Goal: Communication & Community: Answer question/provide support

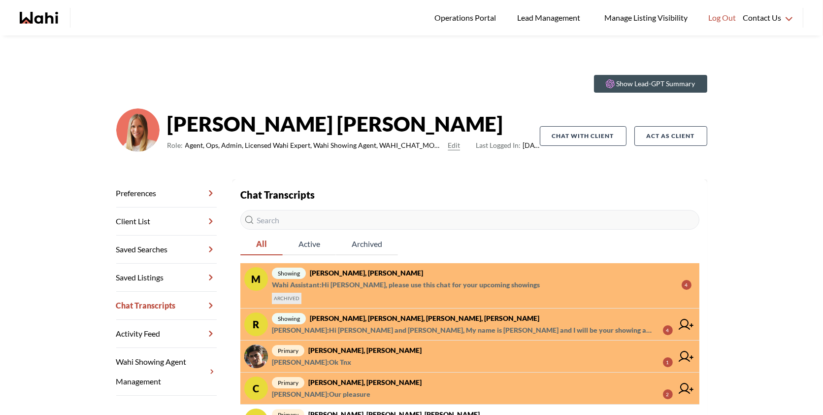
click at [466, 329] on span "Ewelina Weglarz : Hi Rory and Amber, My name is Ewelina Weglarz and I will be y…" at bounding box center [463, 330] width 383 height 12
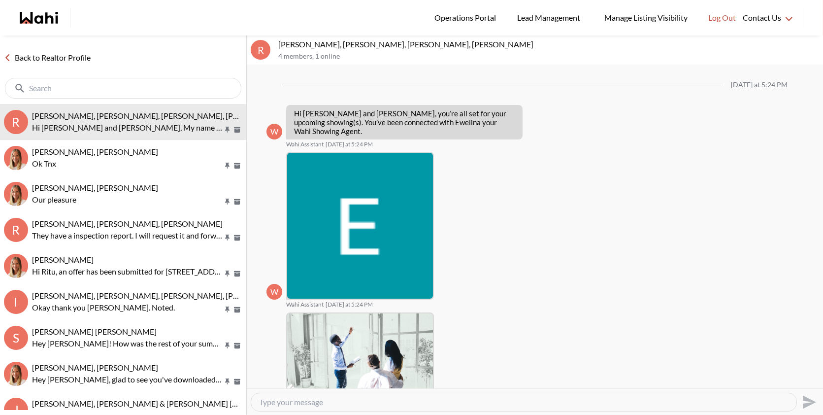
scroll to position [152, 0]
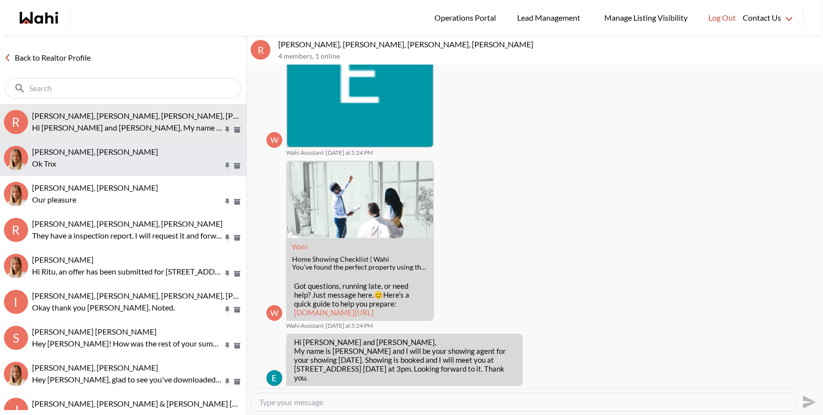
click at [151, 157] on div "Sachinkumar Mali, Michelle Ok Tnx" at bounding box center [137, 158] width 210 height 23
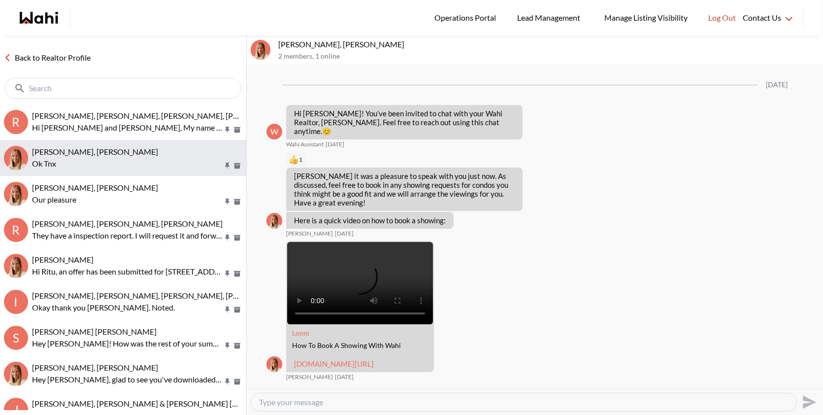
scroll to position [806, 0]
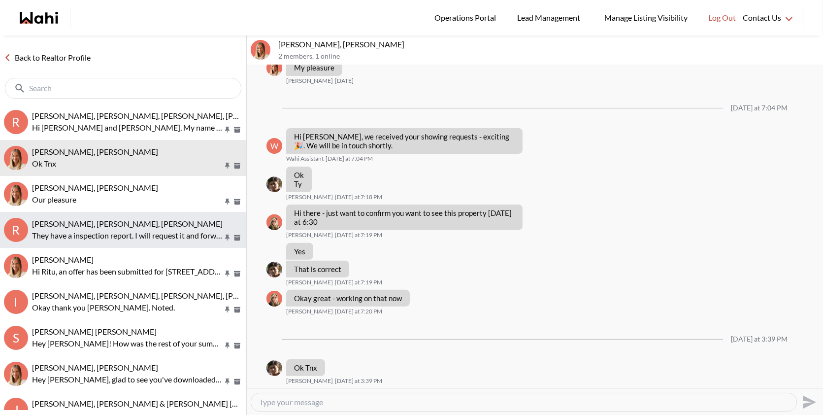
click at [139, 214] on button "R Rory Fairweather, Amber F, Michelle They have a inspection report. I will req…" at bounding box center [123, 230] width 246 height 36
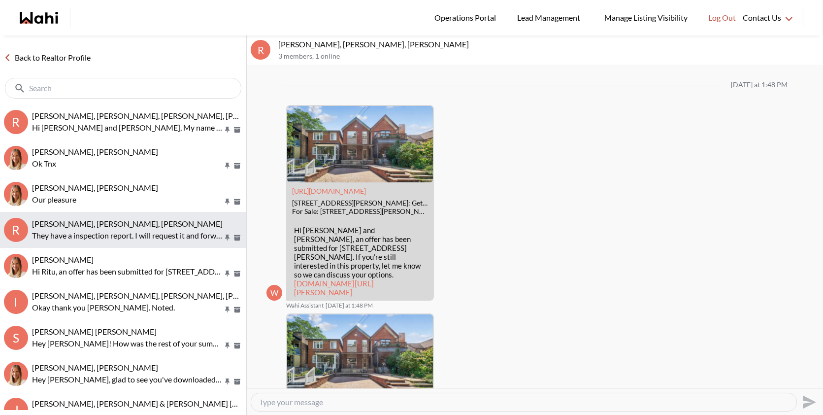
scroll to position [1276, 0]
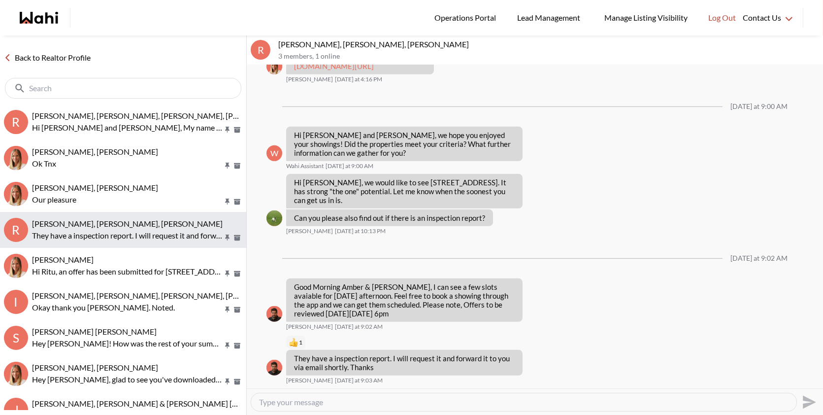
click at [133, 246] on button "R Rory Fairweather, Amber F, Michelle They have a inspection report. I will req…" at bounding box center [123, 230] width 246 height 36
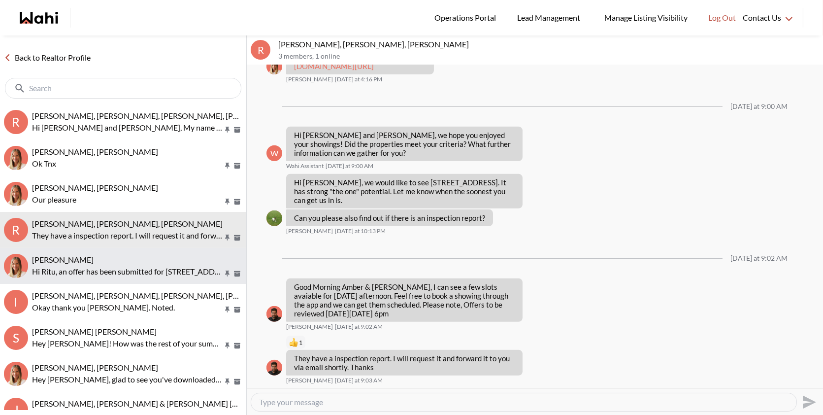
click at [131, 261] on div "Ritu Gill, Michelle" at bounding box center [137, 260] width 210 height 10
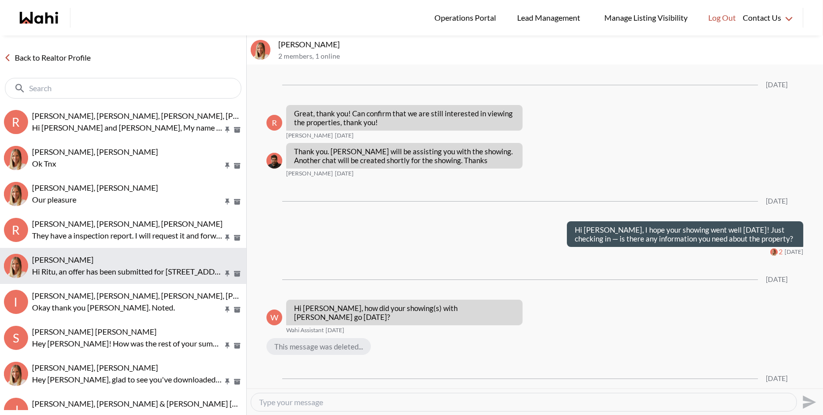
scroll to position [1687, 0]
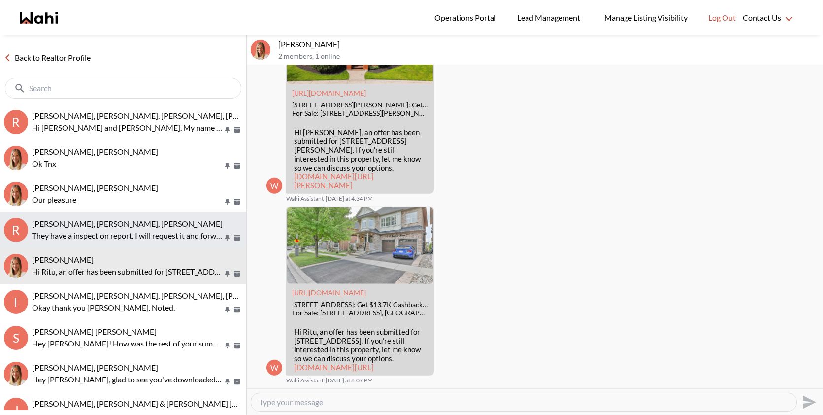
click at [130, 223] on span "[PERSON_NAME], [PERSON_NAME], [PERSON_NAME]" at bounding box center [127, 223] width 191 height 9
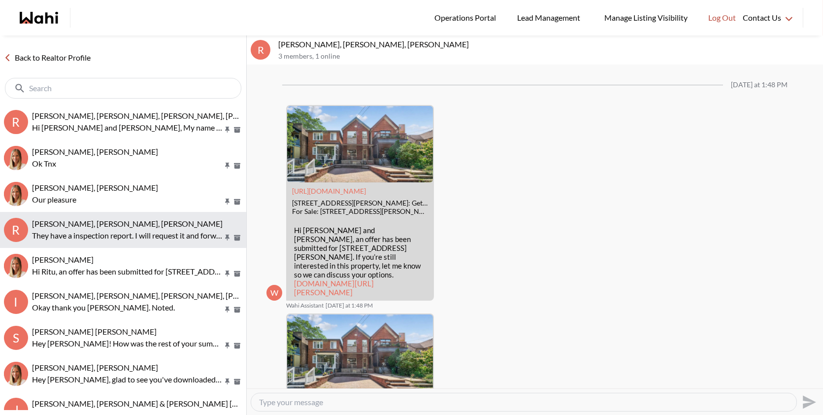
scroll to position [1276, 0]
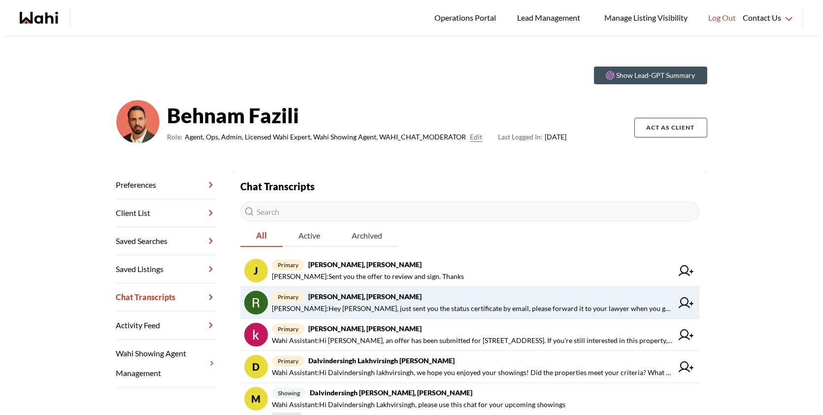
scroll to position [10, 0]
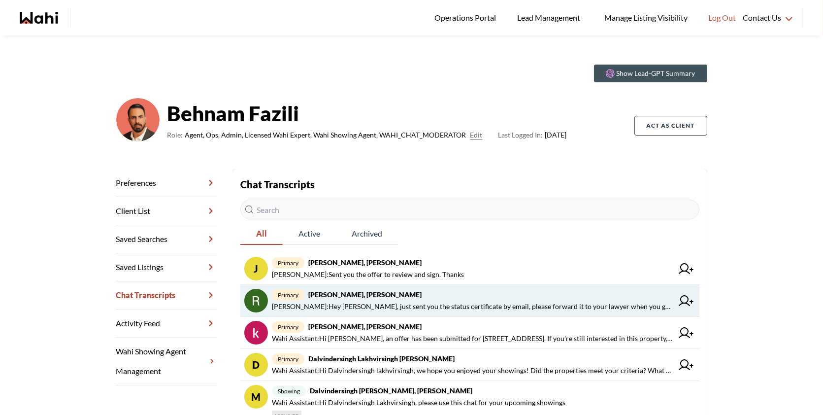
click at [381, 308] on span "Behnam Fazili : Hey Rita, just sent you the status certificate by email, please…" at bounding box center [472, 306] width 401 height 12
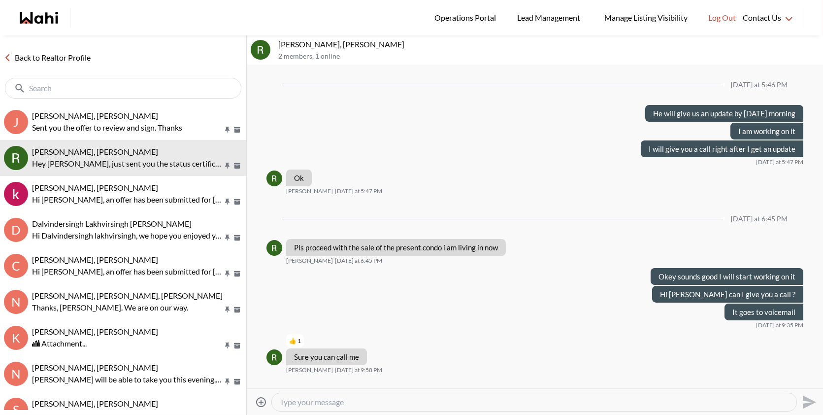
scroll to position [634, 0]
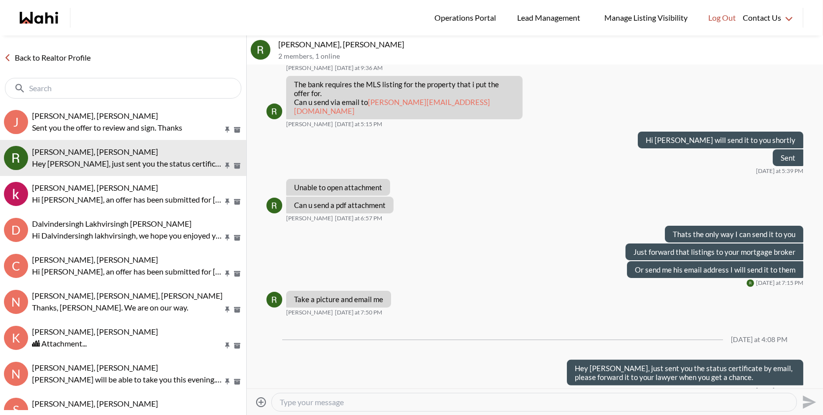
click at [350, 397] on textarea "Type your message" at bounding box center [534, 402] width 509 height 10
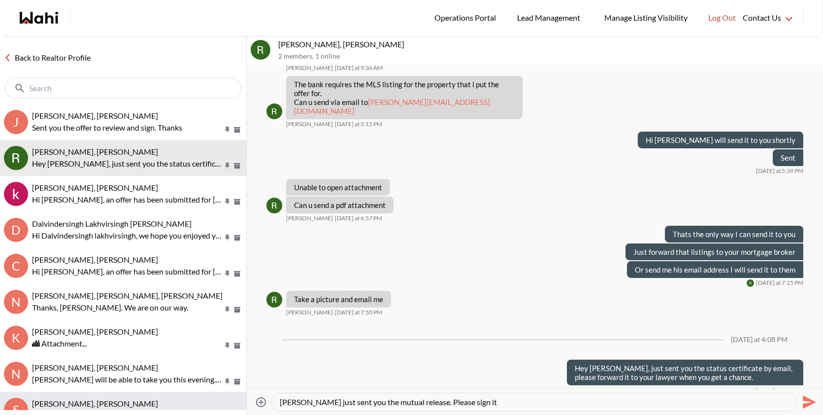
drag, startPoint x: 467, startPoint y: 400, endPoint x: 244, endPoint y: 394, distance: 223.7
click at [243, 394] on div "Back to Realtor Profile J Josh Hortaleza, Behnam Sent you the offer to review a…" at bounding box center [411, 224] width 823 height 379
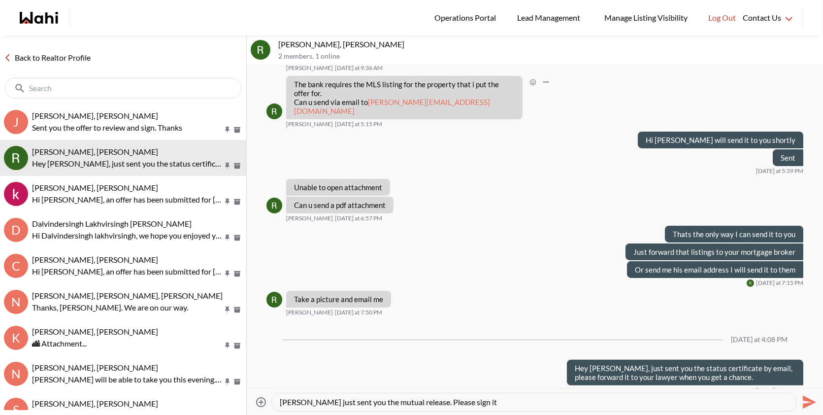
type textarea "Rita I just sent you the mutual release. Please sign it"
paste textarea "Hi [PERSON_NAME], I just sent over the mutual release. Please take a moment to …"
type textarea "Hi [PERSON_NAME], I just sent over the mutual release. Please take a moment to …"
click at [814, 402] on icon "Send" at bounding box center [808, 402] width 16 height 16
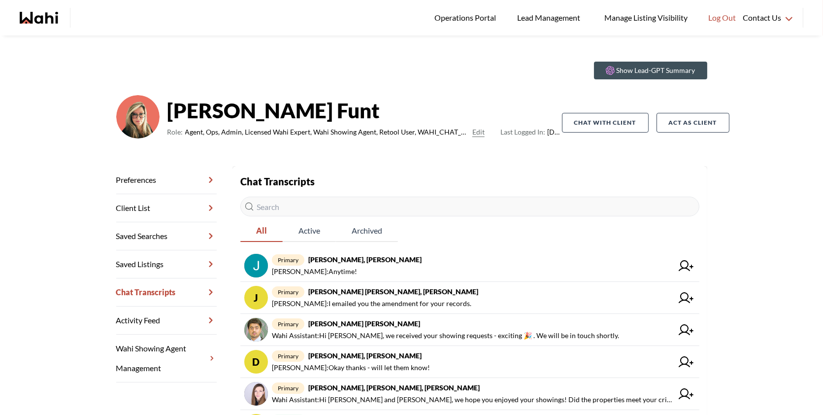
scroll to position [3, 0]
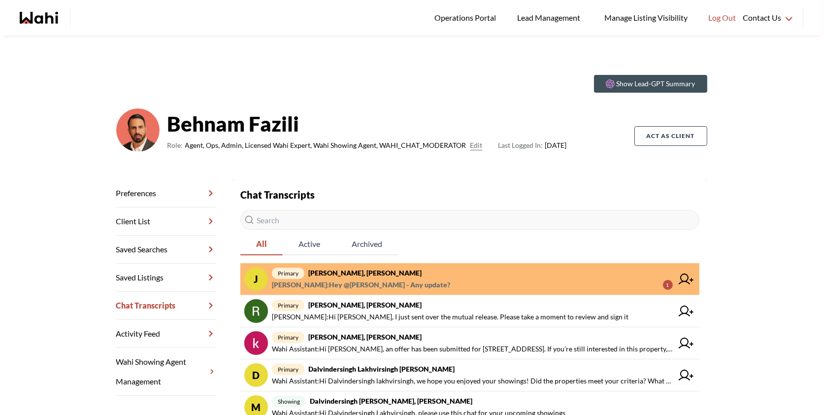
click at [559, 287] on span "[PERSON_NAME] : Hey @[PERSON_NAME] - Any update? 1" at bounding box center [472, 285] width 401 height 12
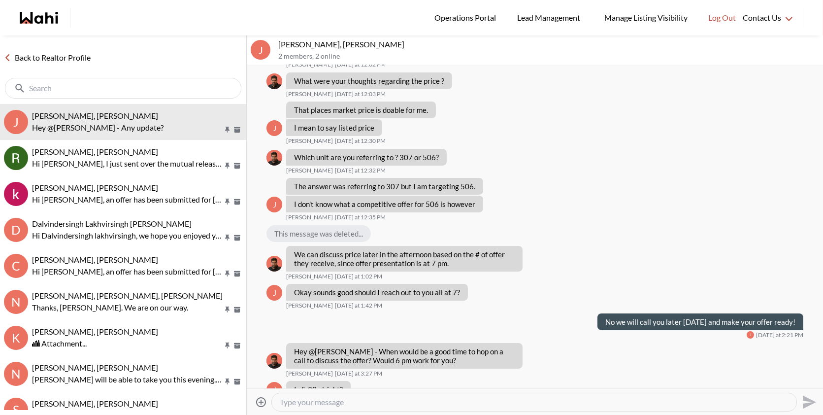
scroll to position [753, 0]
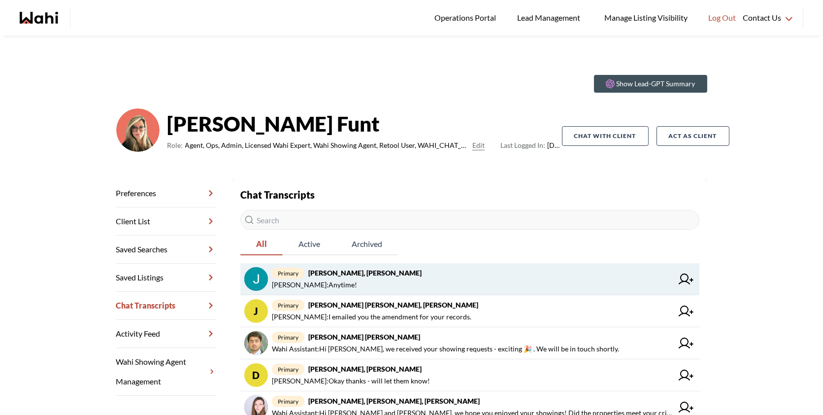
click at [520, 268] on span "primary Jal Leonor, JayJay Dagumboy, Barb" at bounding box center [472, 273] width 401 height 12
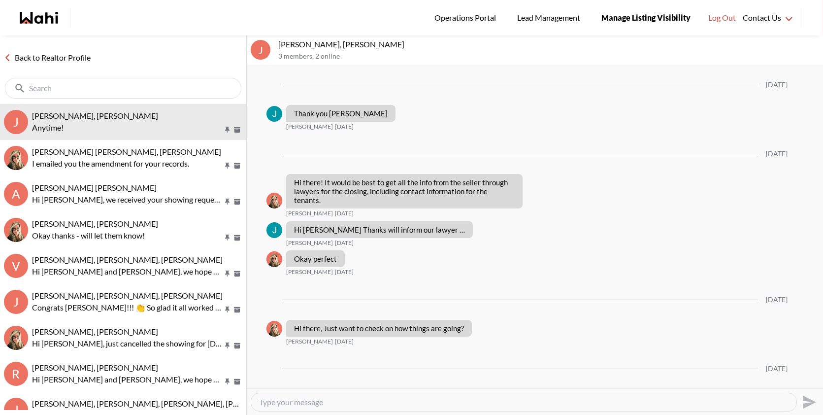
scroll to position [923, 0]
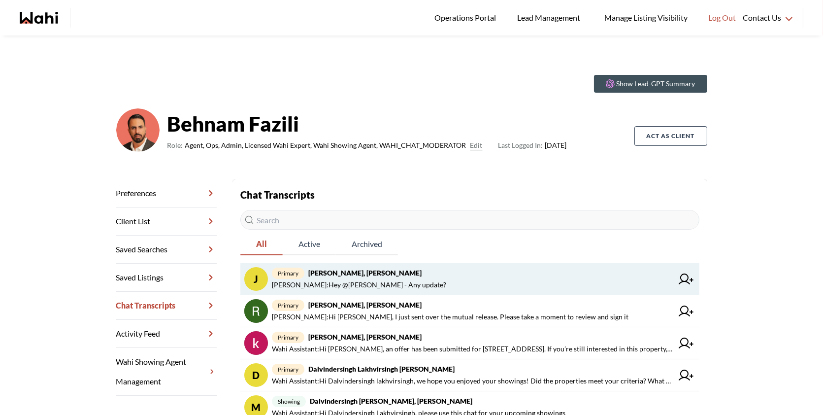
click at [463, 272] on span "primary Josh Hortaleza, Behnam" at bounding box center [472, 273] width 401 height 12
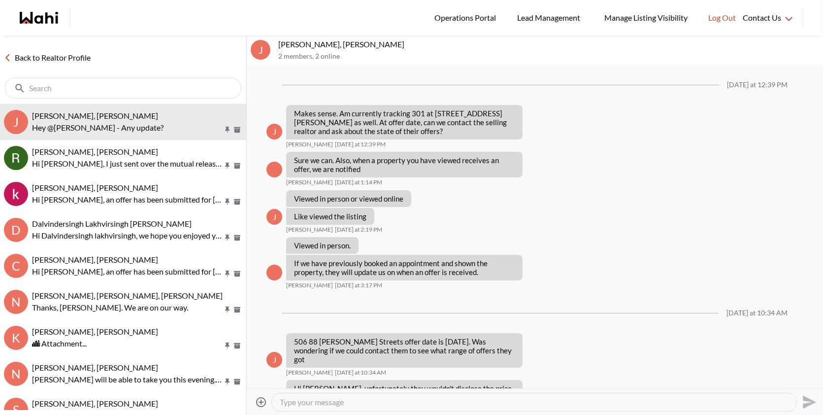
scroll to position [678, 0]
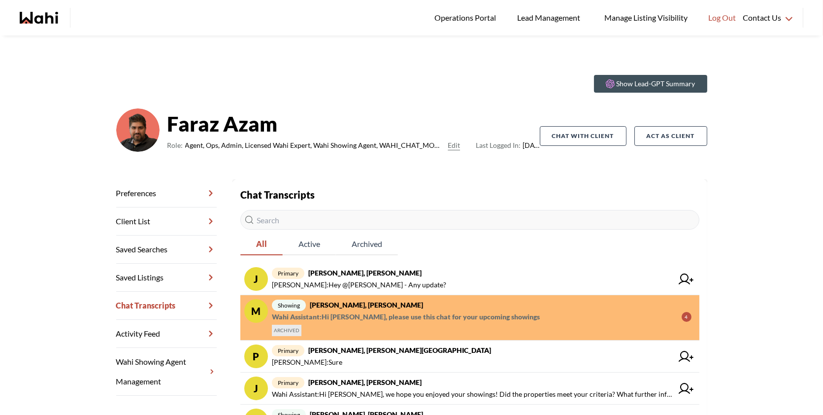
click at [567, 309] on span "showing Sachinkumar Mali, Faraz, Michelle" at bounding box center [482, 305] width 420 height 12
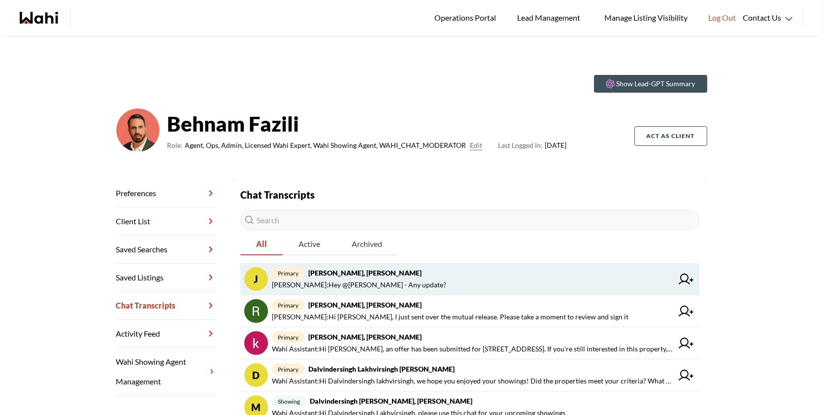
click at [478, 281] on span "[PERSON_NAME] : Hey @[PERSON_NAME] - Any update?" at bounding box center [472, 285] width 401 height 12
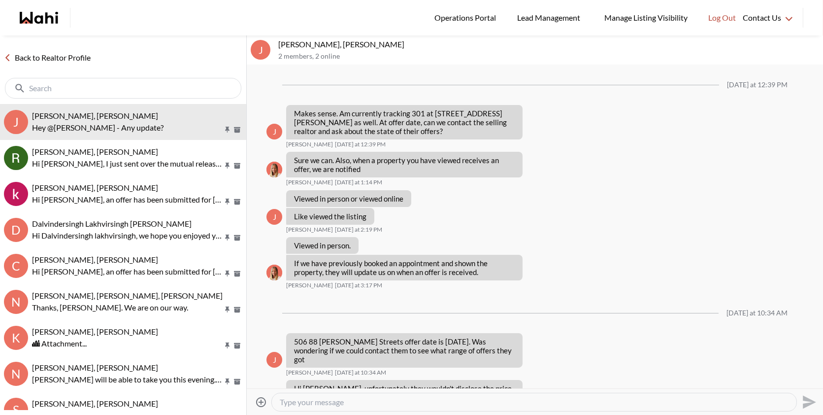
scroll to position [678, 0]
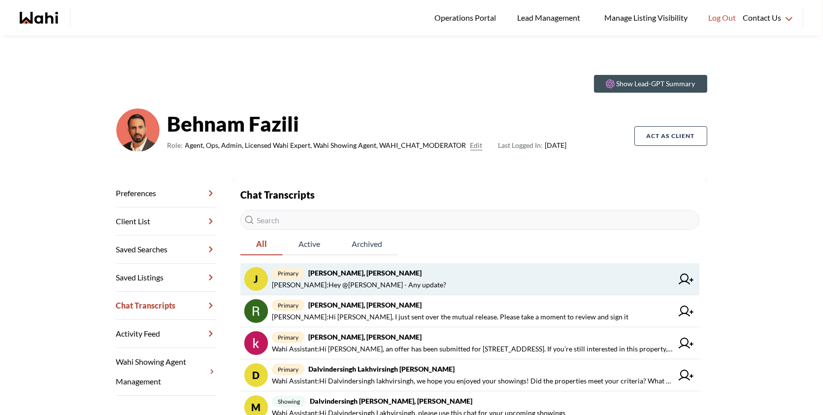
click at [435, 269] on span "primary Josh Hortaleza, Behnam" at bounding box center [472, 273] width 401 height 12
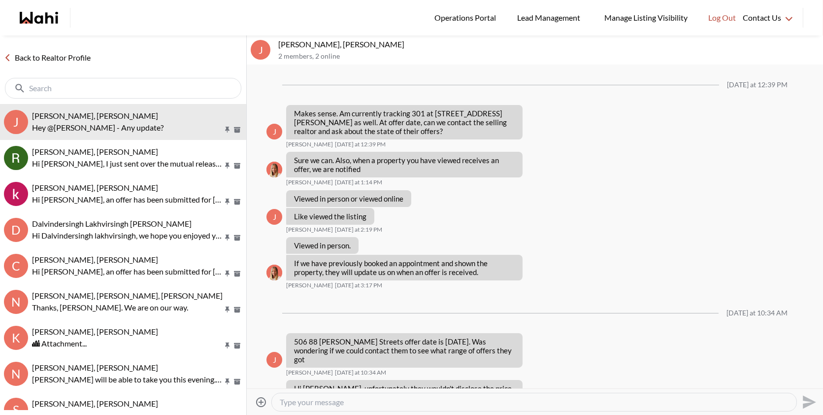
scroll to position [678, 0]
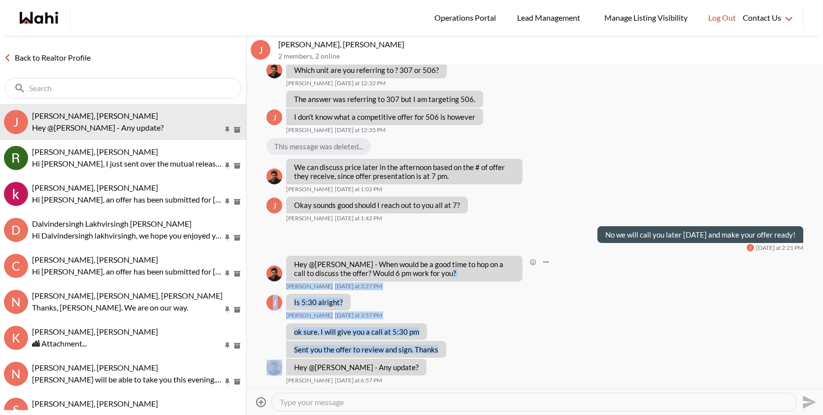
drag, startPoint x: 435, startPoint y: 269, endPoint x: 543, endPoint y: 412, distance: 179.3
click at [543, 412] on div "J Josh Hortaleza, Behnam 2 members , 2 online Last Monday at 12:39 PM J Makes s…" at bounding box center [535, 224] width 576 height 379
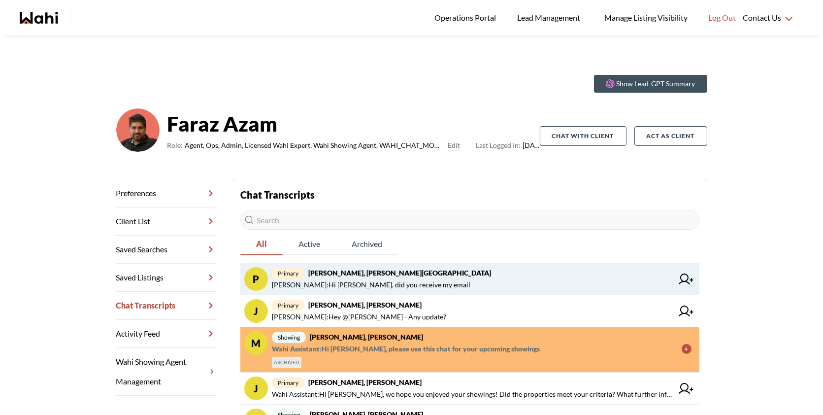
click at [370, 283] on span "Shilpa Pradhan : Hi Faraz, did you receive my email" at bounding box center [371, 285] width 198 height 12
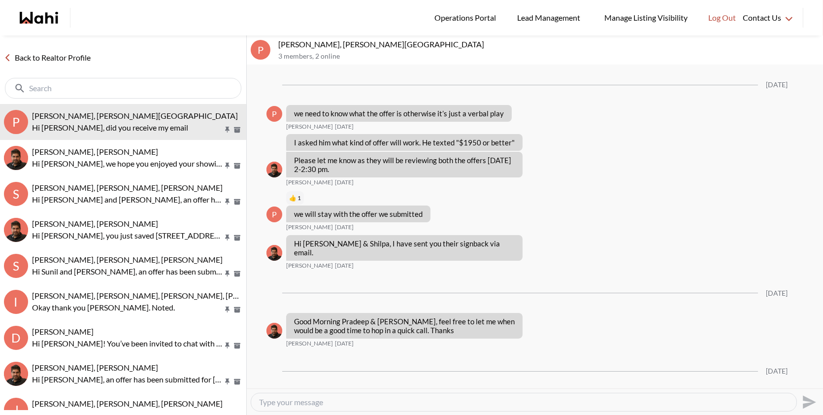
scroll to position [1182, 0]
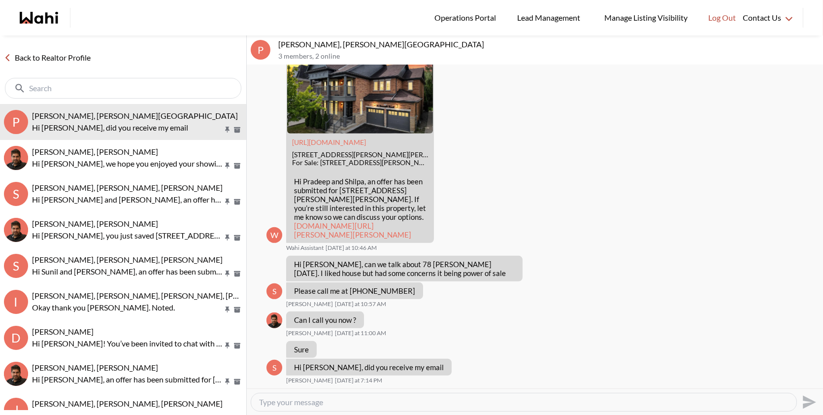
click at [315, 404] on textarea "Type your message" at bounding box center [523, 402] width 529 height 10
type textarea "Hi Pradeep, I will ask Faraz and let you know!"
click at [810, 400] on icon "Send" at bounding box center [809, 401] width 13 height 13
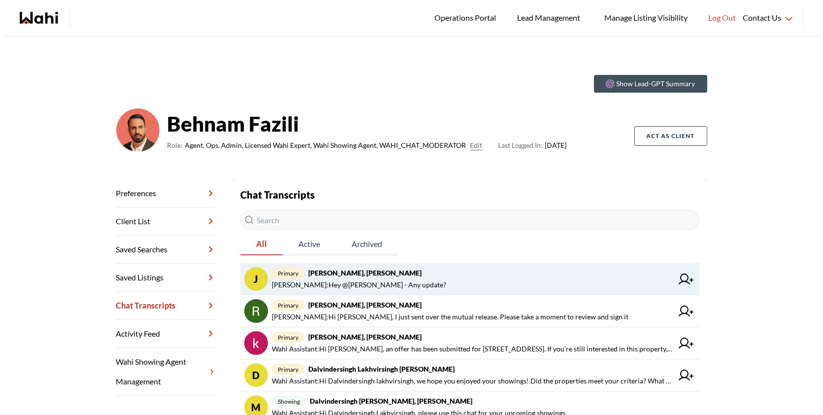
click at [351, 290] on span "Faraz Azam : Hey @Josh Hortaleza - Any update?" at bounding box center [359, 285] width 174 height 12
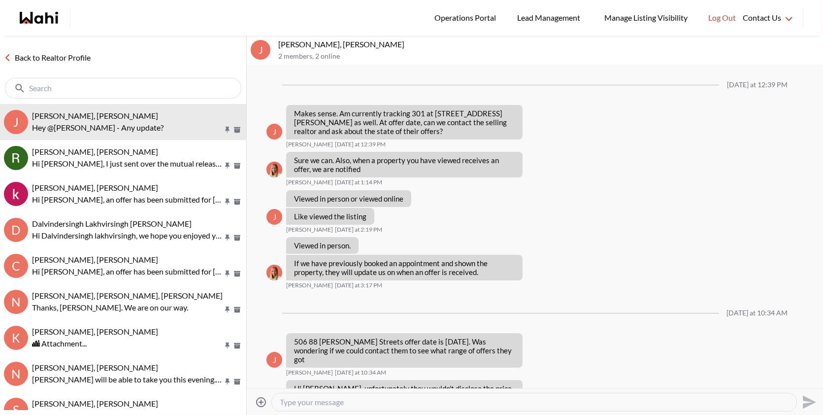
scroll to position [678, 0]
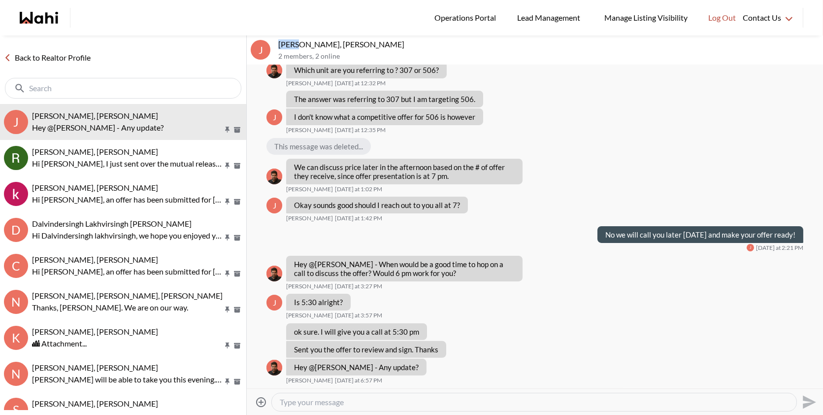
drag, startPoint x: 296, startPoint y: 45, endPoint x: 274, endPoint y: 44, distance: 21.2
click at [274, 44] on div "J Josh Hortaleza, Behnam 2 members , 2 online" at bounding box center [535, 50] width 576 height 30
copy p "Josh"
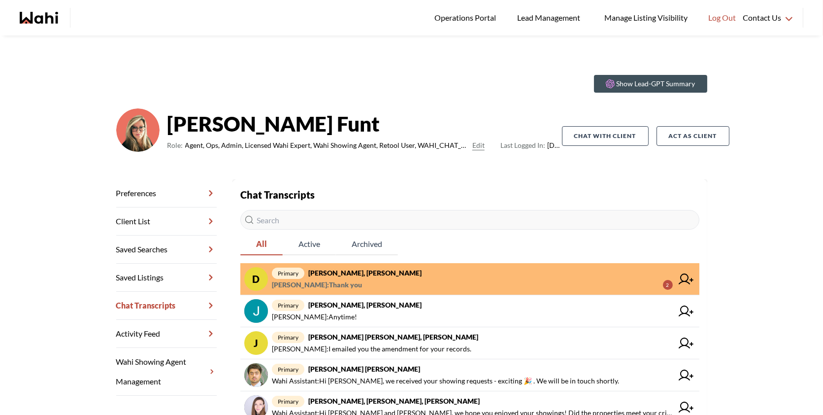
click at [472, 267] on span "primary [PERSON_NAME], [PERSON_NAME]" at bounding box center [472, 273] width 401 height 12
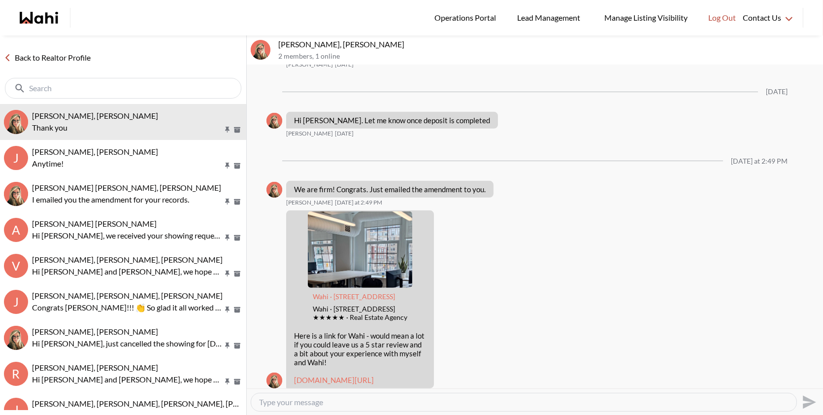
scroll to position [1664, 0]
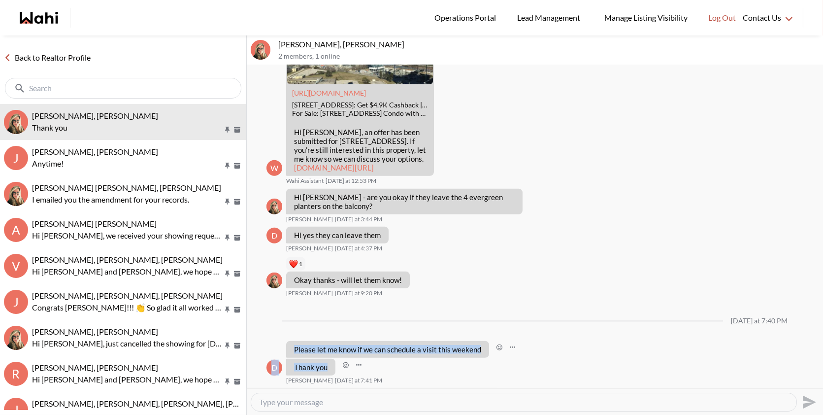
drag, startPoint x: 330, startPoint y: 366, endPoint x: 295, endPoint y: 347, distance: 40.3
click at [330, 368] on div "Thank you" at bounding box center [310, 367] width 49 height 17
click at [327, 368] on div "Thank you" at bounding box center [310, 367] width 49 height 17
drag, startPoint x: 294, startPoint y: 349, endPoint x: 320, endPoint y: 371, distance: 34.6
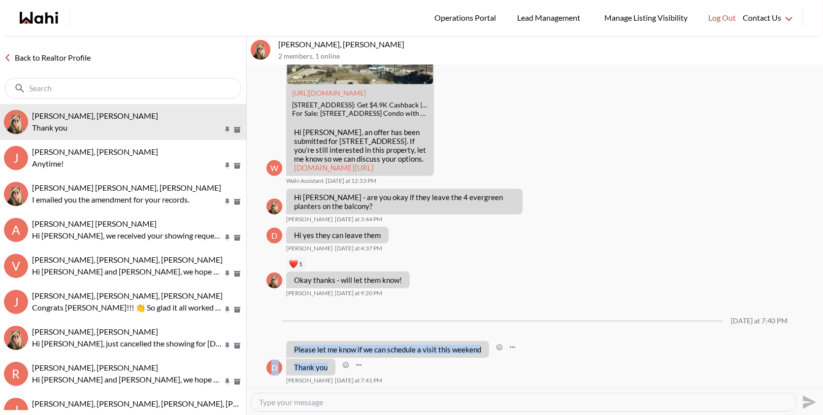
drag, startPoint x: 335, startPoint y: 44, endPoint x: 279, endPoint y: 44, distance: 55.7
click at [279, 44] on p "[PERSON_NAME], [PERSON_NAME]" at bounding box center [548, 44] width 541 height 10
copy p "David Rodriguez"
drag, startPoint x: 328, startPoint y: 368, endPoint x: 296, endPoint y: 342, distance: 41.0
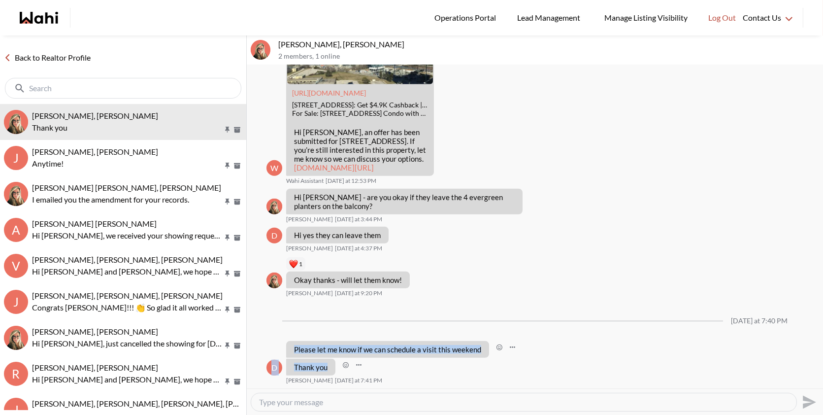
copy ul "Please let me know if we can schedule a visit this weekend David Rodriguez Toda…"
click at [295, 405] on textarea "Type your message" at bounding box center [523, 402] width 529 height 10
paste textarea "Hi [PERSON_NAME], of course you can! Please let us know your availability for t…"
type textarea "Hi [PERSON_NAME], of course you can! Please let us know your availability for t…"
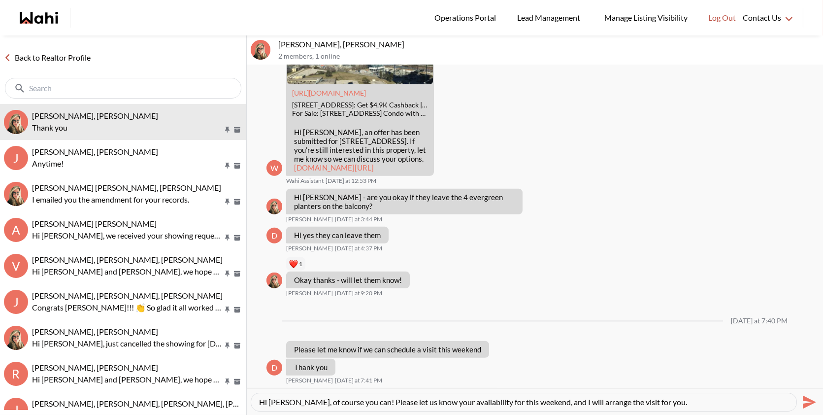
click at [807, 403] on icon "Send" at bounding box center [809, 401] width 13 height 13
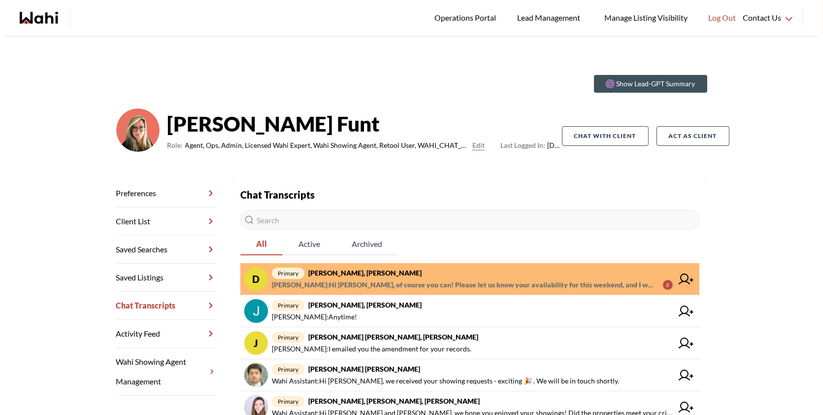
click at [516, 273] on span "primary David Rodriguez, Barbara" at bounding box center [472, 273] width 401 height 12
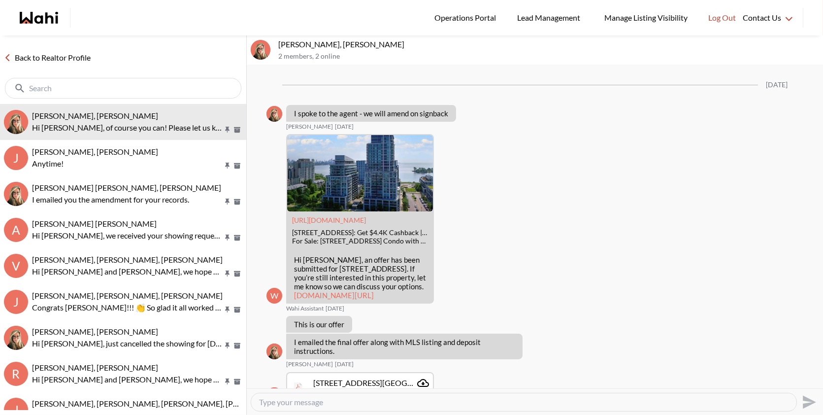
scroll to position [1673, 0]
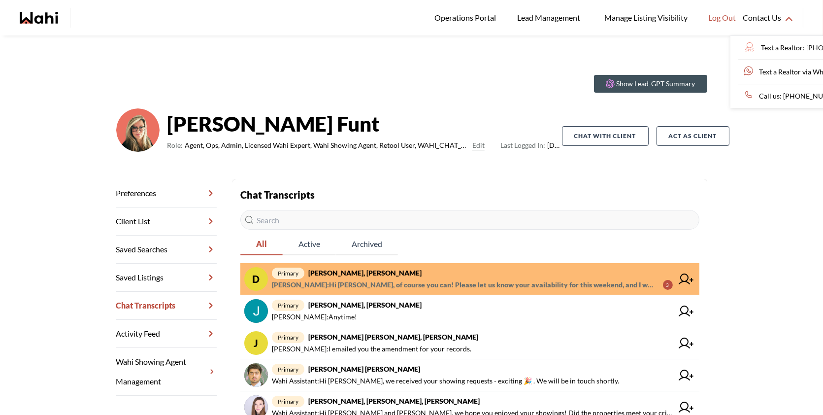
click at [746, 33] on div "Contact Us" at bounding box center [770, 17] width 54 height 35
click at [745, 33] on div "Contact Us" at bounding box center [770, 17] width 54 height 35
click at [466, 271] on span "primary [PERSON_NAME], [PERSON_NAME]" at bounding box center [472, 273] width 401 height 12
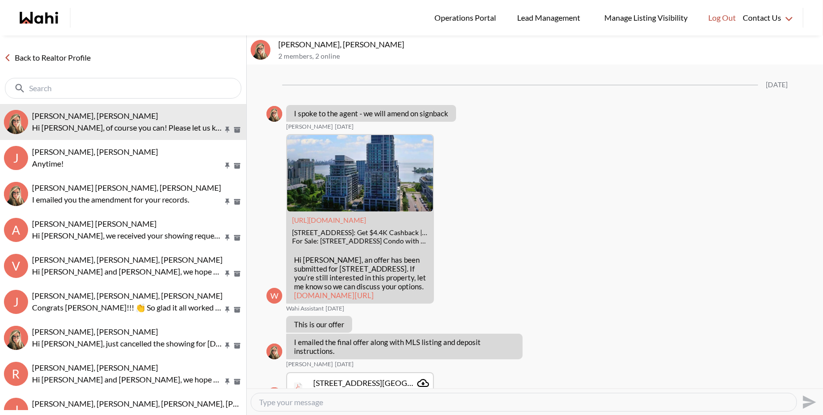
scroll to position [1673, 0]
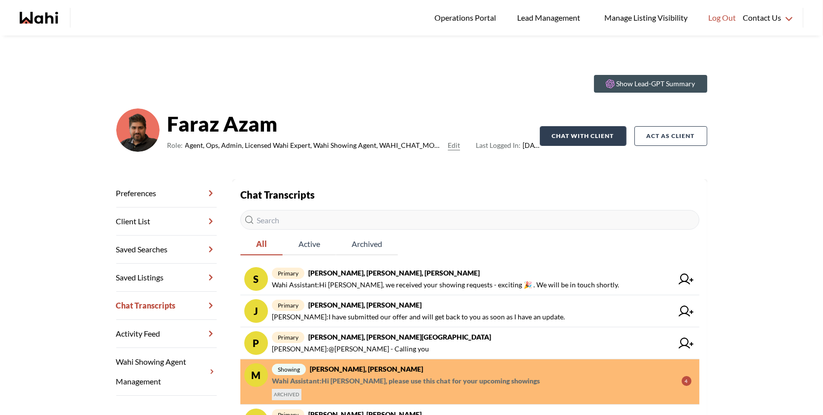
click at [441, 274] on span "primary Stannette Lindsay, Rajesh Kumar, Faraz" at bounding box center [472, 273] width 401 height 12
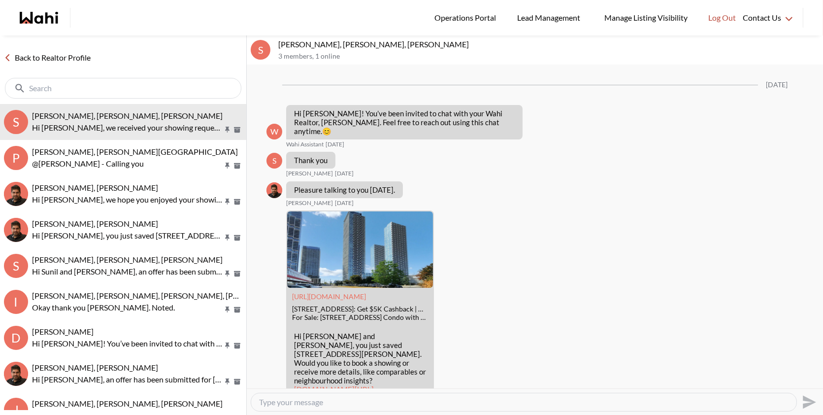
scroll to position [1693, 0]
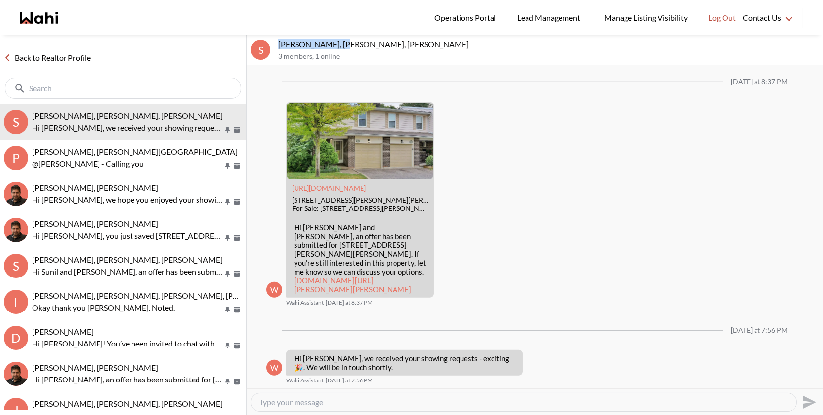
drag, startPoint x: 338, startPoint y: 44, endPoint x: 276, endPoint y: 44, distance: 62.1
click at [276, 44] on div "S Stannette Lindsay, Rajesh Kumar, Faraz 3 members , 1 online" at bounding box center [535, 50] width 576 height 30
copy p "Stannette Lindsay"
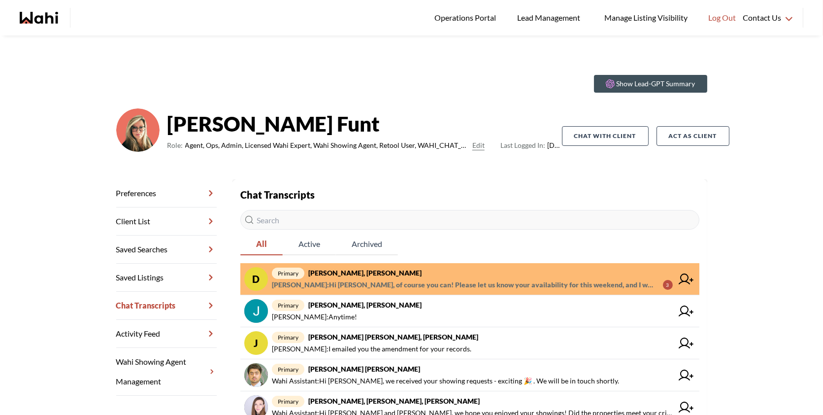
click at [503, 271] on span "primary [PERSON_NAME], [PERSON_NAME]" at bounding box center [472, 273] width 401 height 12
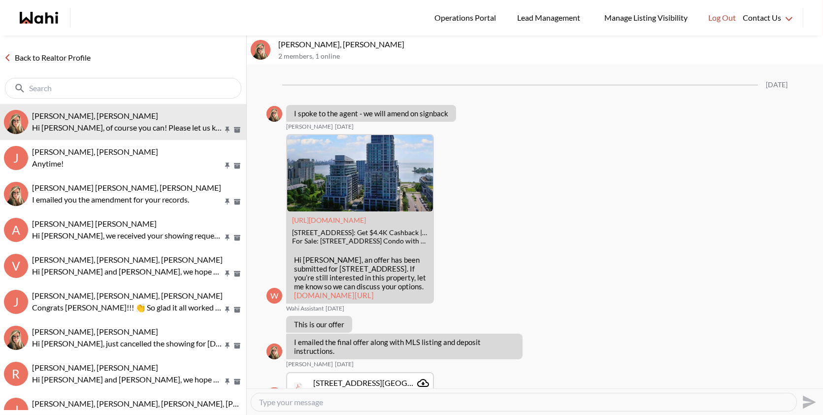
scroll to position [1673, 0]
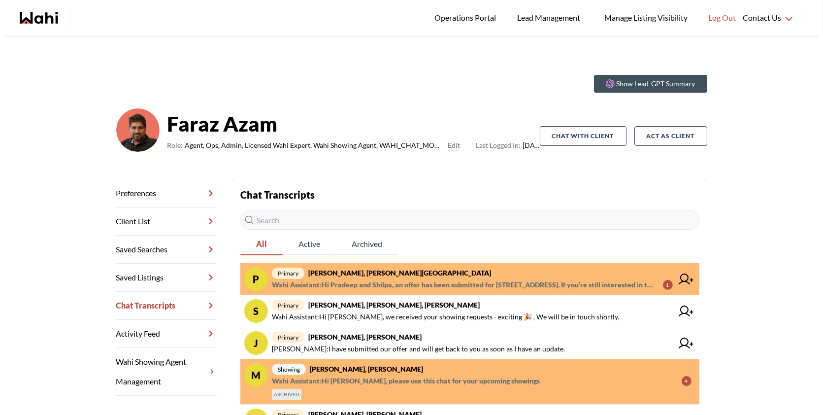
click at [534, 275] on span "primary [PERSON_NAME], [PERSON_NAME][GEOGRAPHIC_DATA]" at bounding box center [472, 273] width 401 height 12
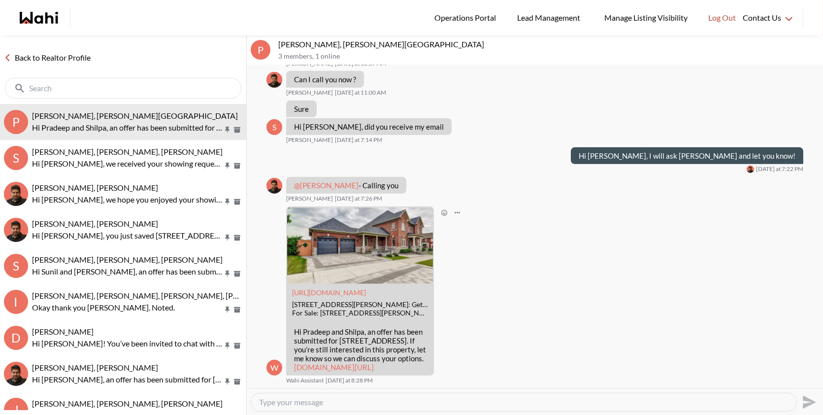
scroll to position [1372, 0]
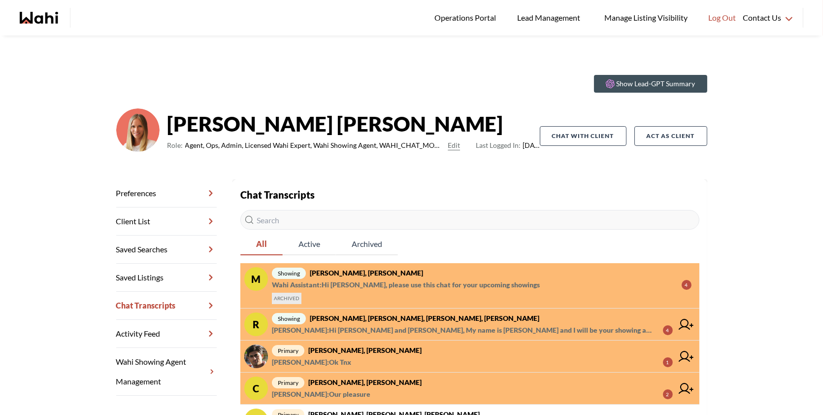
click at [556, 271] on span "showing Sachinkumar Mali, Faraz, Michelle" at bounding box center [482, 273] width 420 height 12
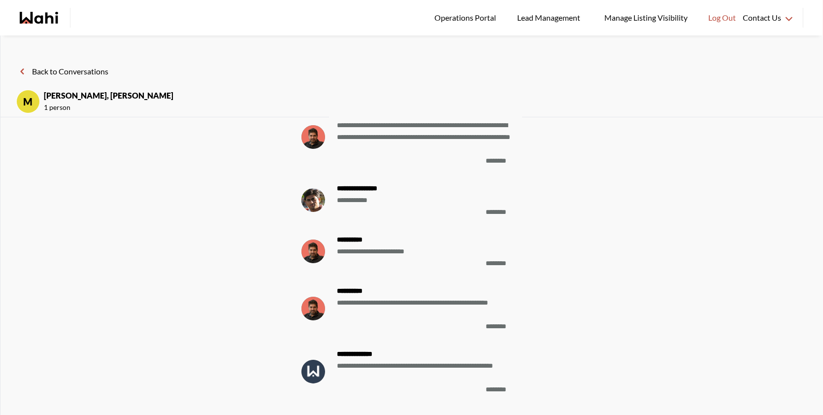
click at [18, 70] on icon at bounding box center [22, 72] width 12 height 12
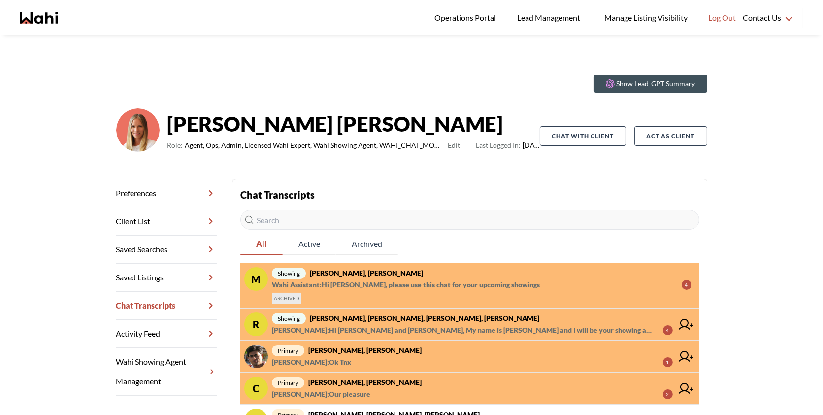
click at [368, 321] on strong "Rory Fairweather, Amber F, Ewelina, Michelle" at bounding box center [425, 318] width 230 height 8
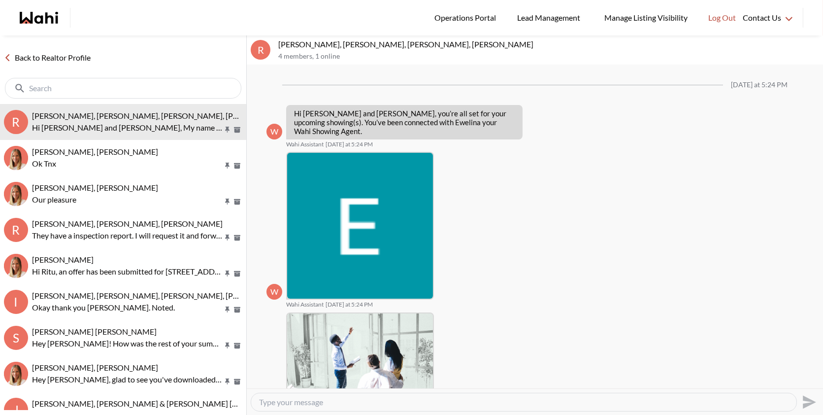
scroll to position [152, 0]
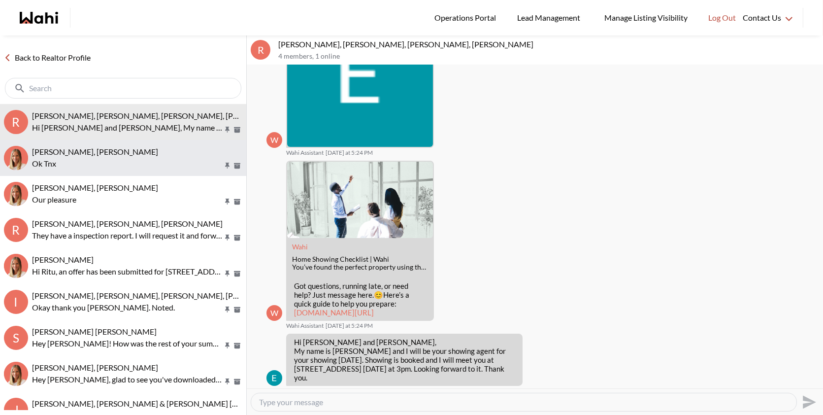
click at [98, 142] on button "Sachinkumar Mali, Michelle Ok Tnx" at bounding box center [123, 158] width 246 height 36
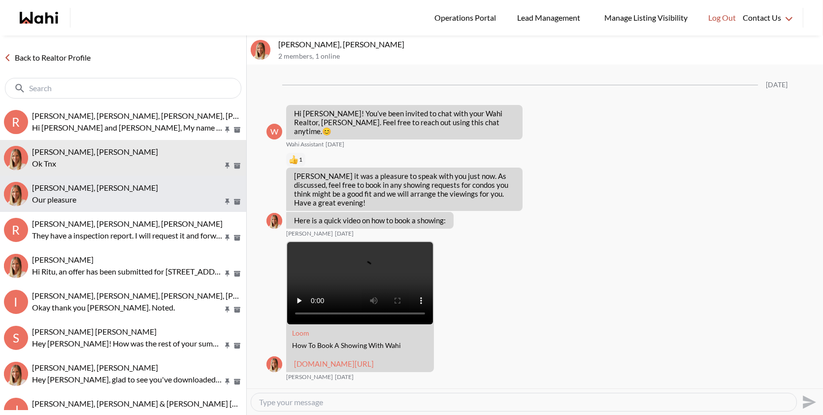
scroll to position [806, 0]
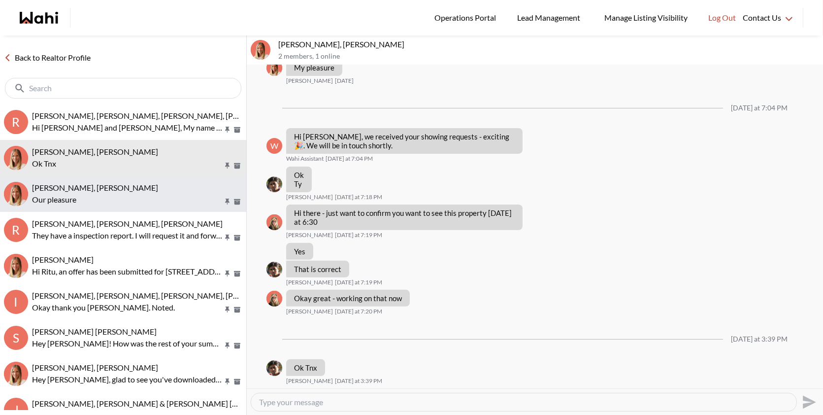
click at [106, 184] on span "Cheryl Zanetti, Michelle" at bounding box center [95, 187] width 126 height 9
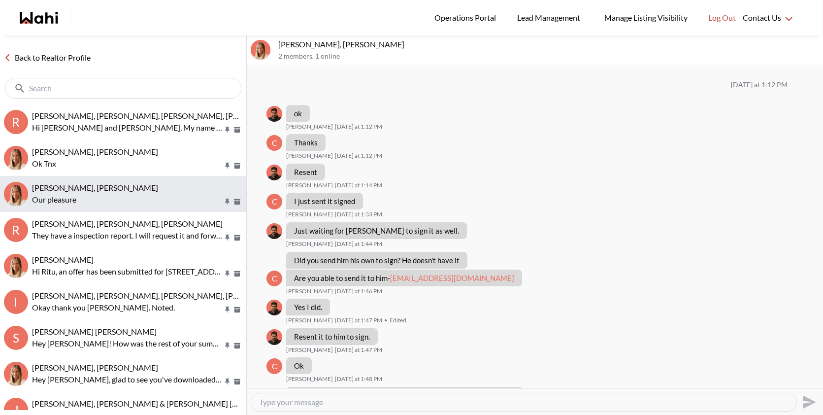
scroll to position [484, 0]
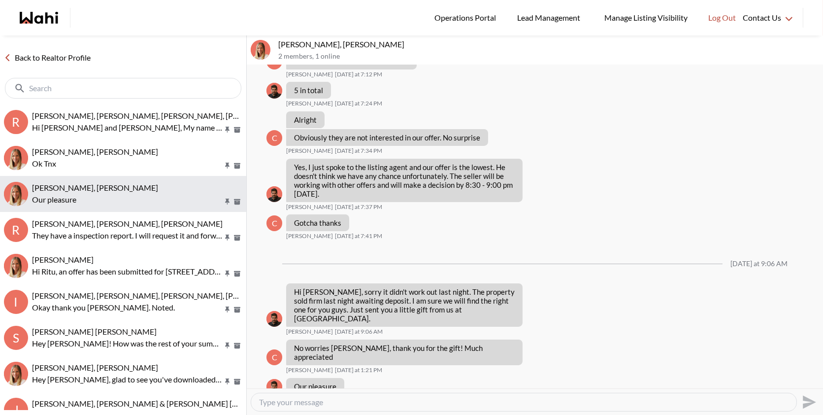
click at [110, 211] on button "Cheryl Zanetti, Michelle Our pleasure" at bounding box center [123, 194] width 246 height 36
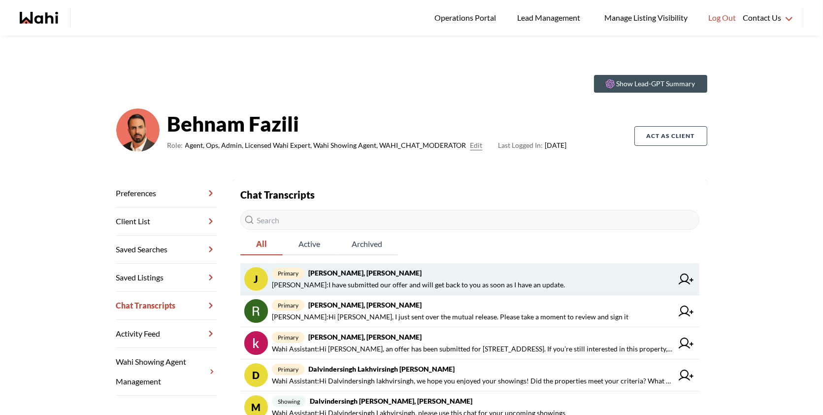
click at [444, 270] on span "primary [PERSON_NAME], [PERSON_NAME]" at bounding box center [472, 273] width 401 height 12
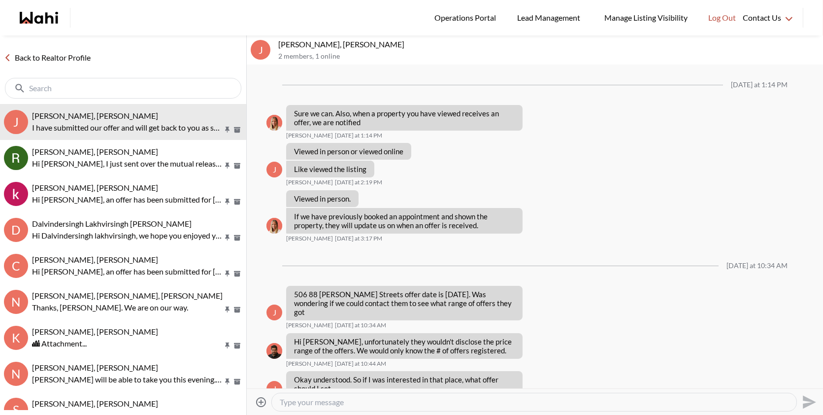
scroll to position [658, 0]
